Goal: Connect with others: Connect with others

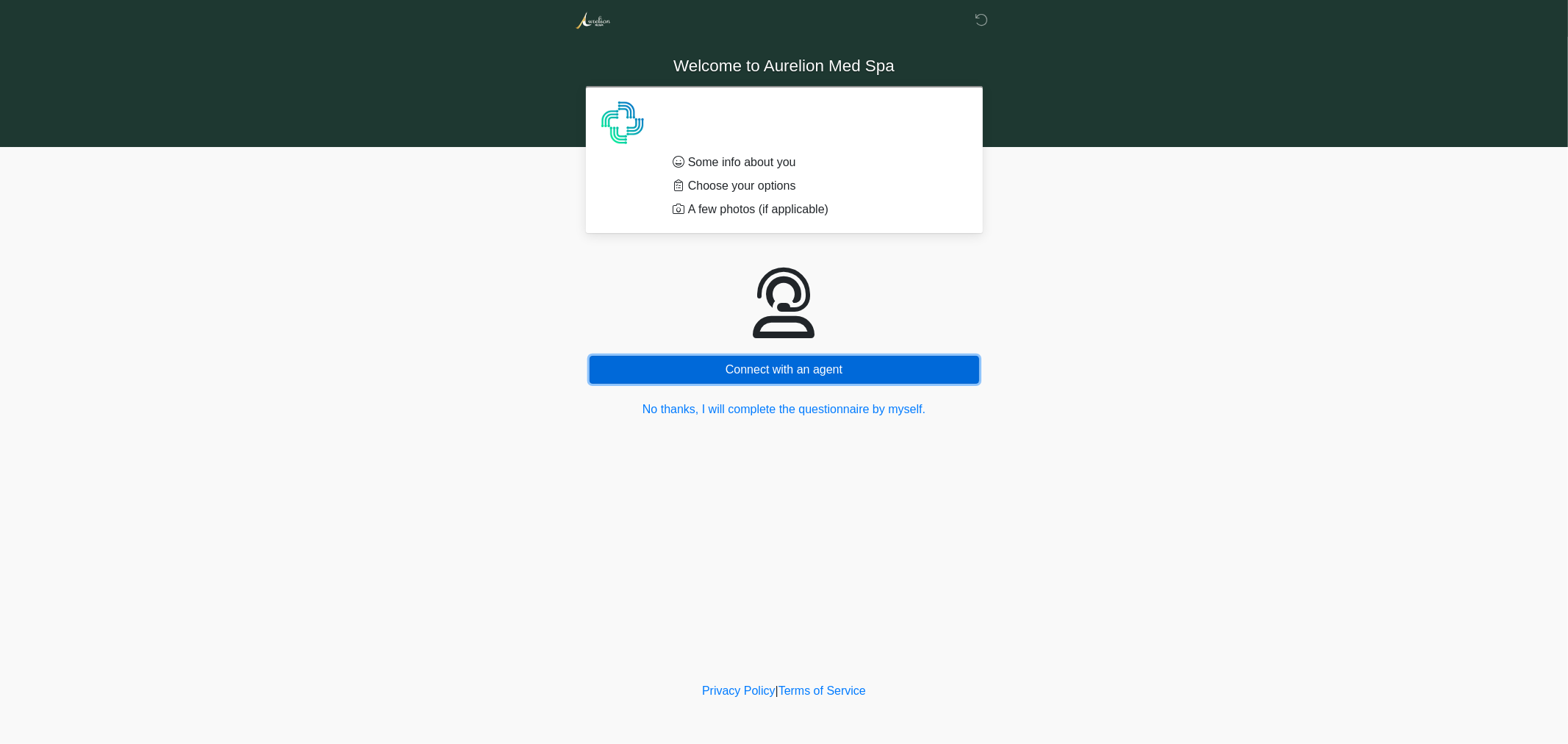
click at [723, 363] on button "Connect with an agent" at bounding box center [784, 370] width 390 height 28
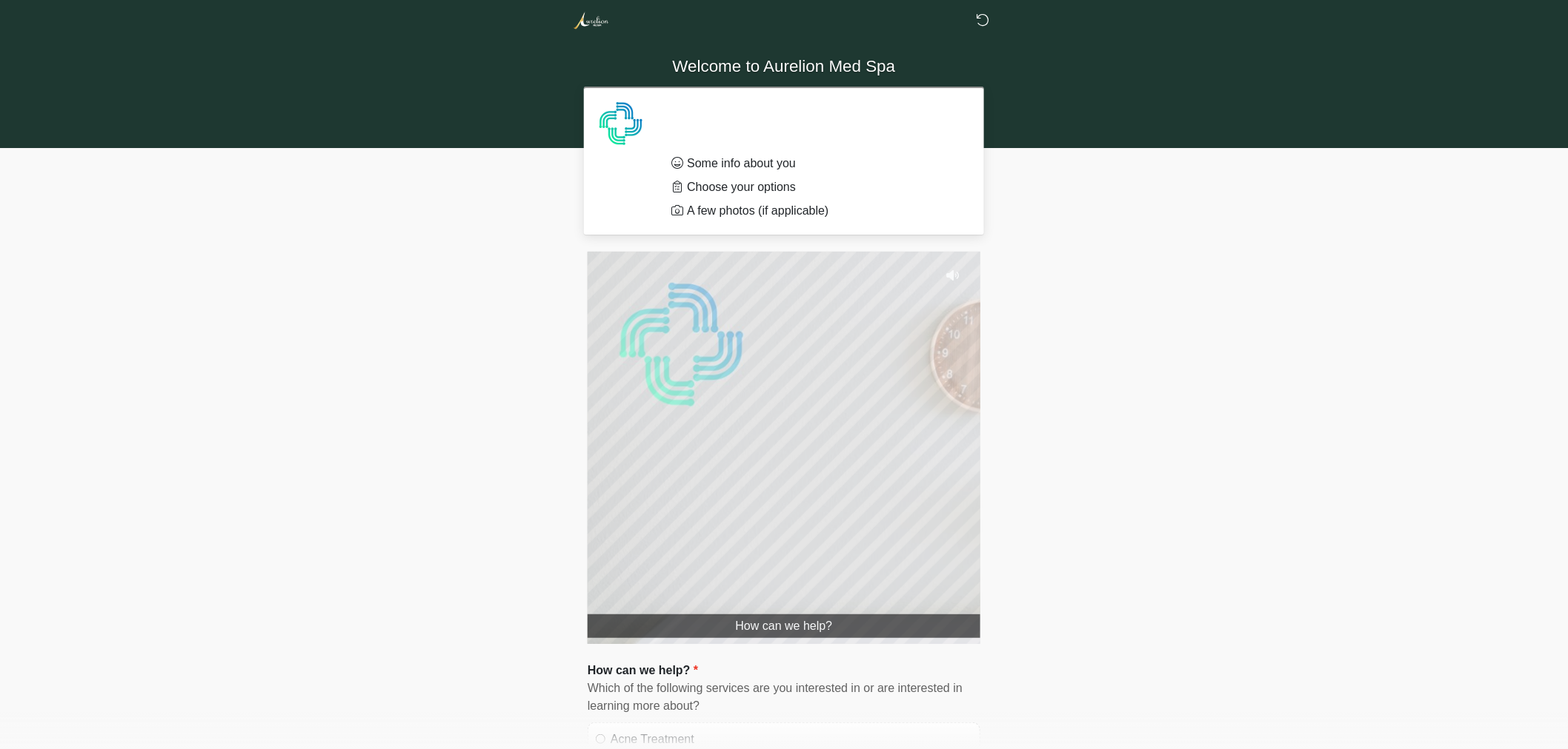
click at [991, 22] on div at bounding box center [988, 24] width 13 height 18
click at [984, 20] on icon at bounding box center [983, 20] width 13 height 13
